Goal: Task Accomplishment & Management: Manage account settings

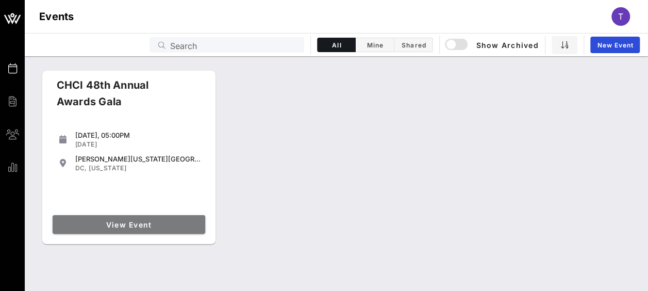
click at [169, 223] on span "View Event" at bounding box center [129, 224] width 144 height 9
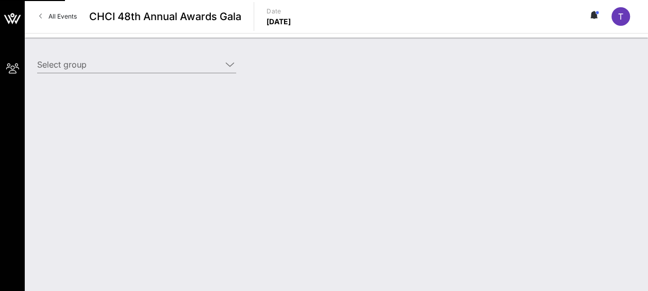
type input "AARP (AARP) [[PERSON_NAME] "[PERSON_NAME]"[PERSON_NAME], [EMAIL_ADDRESS][DOMAIN…"
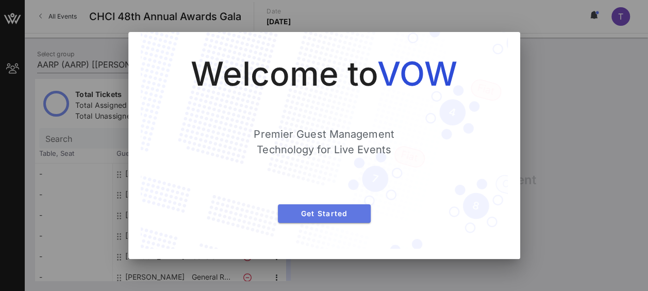
click at [313, 217] on span "Get Started" at bounding box center [324, 213] width 76 height 9
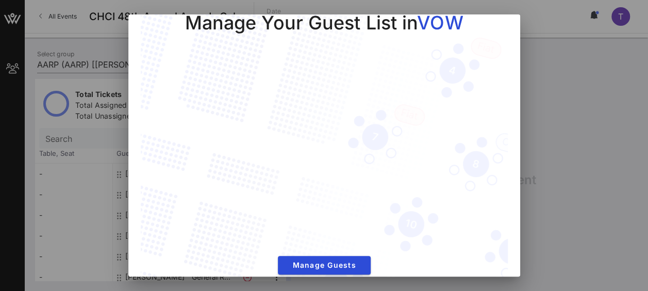
scroll to position [37, 0]
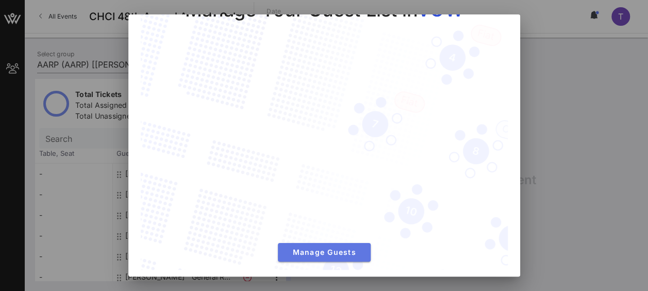
click at [309, 247] on span "Manage Guests" at bounding box center [324, 251] width 76 height 9
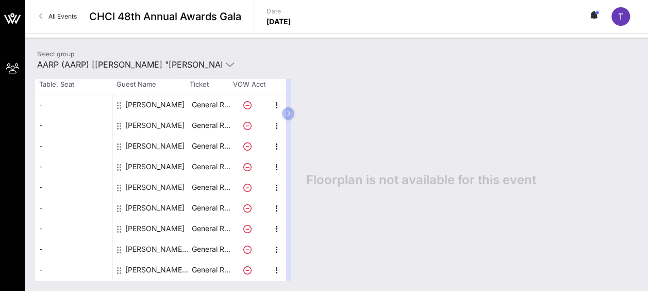
scroll to position [89, 0]
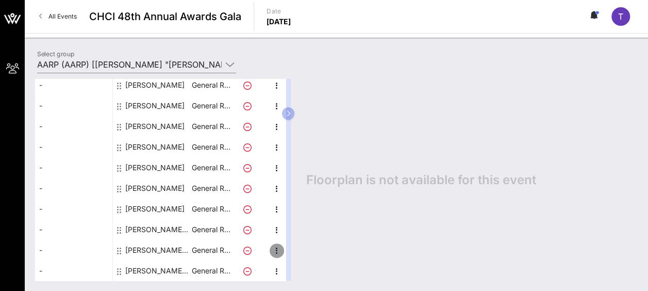
click at [279, 250] on icon "button" at bounding box center [277, 250] width 12 height 12
click at [293, 250] on div "Edit" at bounding box center [302, 253] width 21 height 8
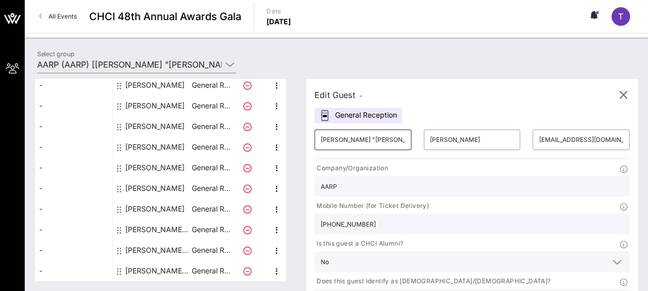
click at [372, 144] on input "[PERSON_NAME] "[PERSON_NAME]"" at bounding box center [363, 139] width 85 height 16
drag, startPoint x: 382, startPoint y: 142, endPoint x: 315, endPoint y: 139, distance: 67.1
click at [315, 139] on div "Edit Guest - General Reception ​ [PERSON_NAME] "[PERSON_NAME]" ​ [PERSON_NAME] …" at bounding box center [472, 214] width 332 height 270
type input "[PERSON_NAME]"
drag, startPoint x: 451, startPoint y: 141, endPoint x: 397, endPoint y: 142, distance: 53.6
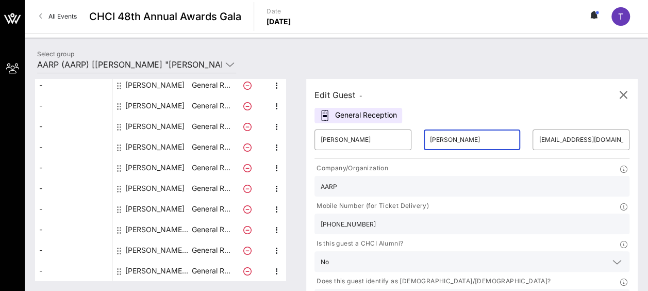
click at [418, 142] on div "​ [PERSON_NAME]" at bounding box center [472, 139] width 109 height 33
type input "[PERSON_NAME]"
click at [539, 138] on input "[EMAIL_ADDRESS][DOMAIN_NAME]" at bounding box center [581, 139] width 85 height 16
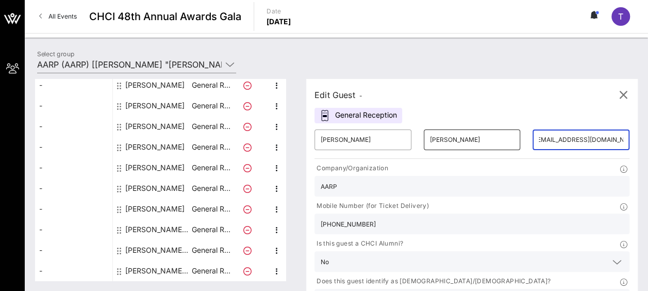
scroll to position [0, 0]
drag, startPoint x: 542, startPoint y: 142, endPoint x: 464, endPoint y: 142, distance: 78.4
click at [464, 142] on div "​ [PERSON_NAME] ​ [PERSON_NAME] ​ [EMAIL_ADDRESS][DOMAIN_NAME]" at bounding box center [471, 139] width 327 height 33
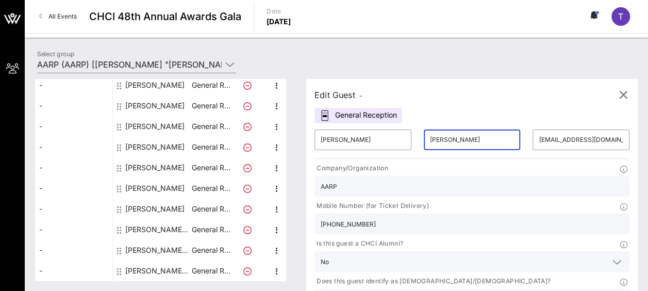
drag, startPoint x: 487, startPoint y: 141, endPoint x: 575, endPoint y: 140, distance: 88.2
click at [575, 140] on div "​ [PERSON_NAME] ​ [PERSON_NAME] ​ [EMAIL_ADDRESS][DOMAIN_NAME] Company/Organiza…" at bounding box center [471, 234] width 327 height 223
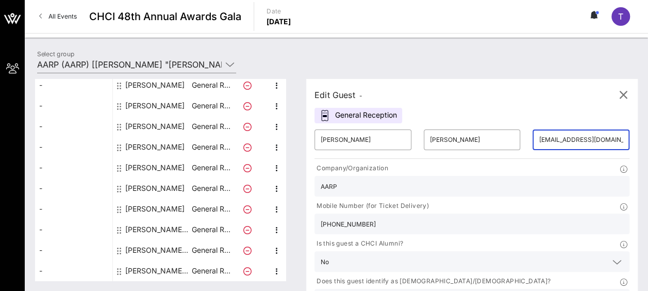
scroll to position [0, 8]
drag, startPoint x: 500, startPoint y: 139, endPoint x: 558, endPoint y: 140, distance: 57.8
click at [558, 140] on div "​ [PERSON_NAME] ​ [PERSON_NAME] ​ [EMAIL_ADDRESS][DOMAIN_NAME] Company/Organiza…" at bounding box center [471, 234] width 327 height 223
type input "i"
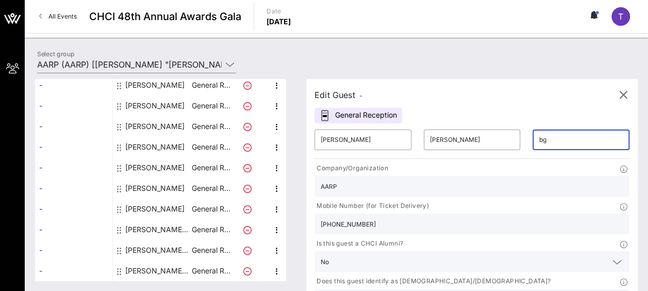
type input "[EMAIL_ADDRESS][DOMAIN_NAME]"
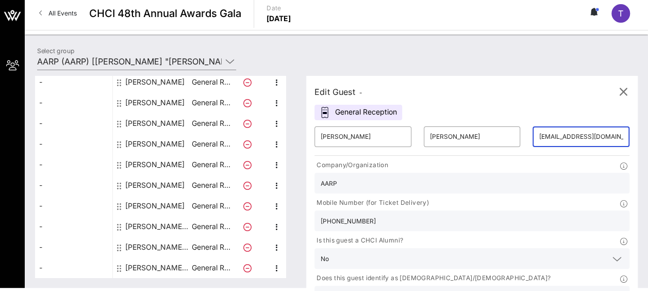
scroll to position [4, 0]
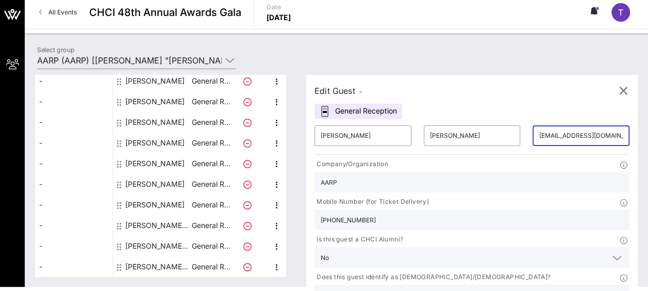
click at [495, 209] on div "[PHONE_NUMBER]" at bounding box center [472, 219] width 303 height 21
drag, startPoint x: 461, startPoint y: 190, endPoint x: 445, endPoint y: 192, distance: 16.2
click at [445, 209] on div "[PHONE_NUMBER]" at bounding box center [472, 219] width 315 height 21
paste input ") 664-9423"
type input "202) 664-9423"
